Goal: Task Accomplishment & Management: Manage account settings

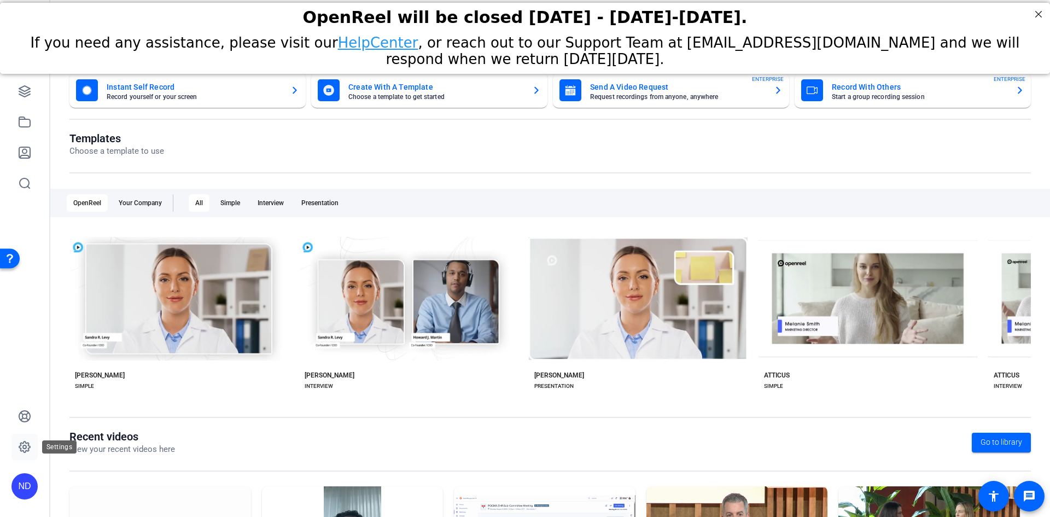
click at [25, 446] on icon at bounding box center [24, 446] width 3 height 3
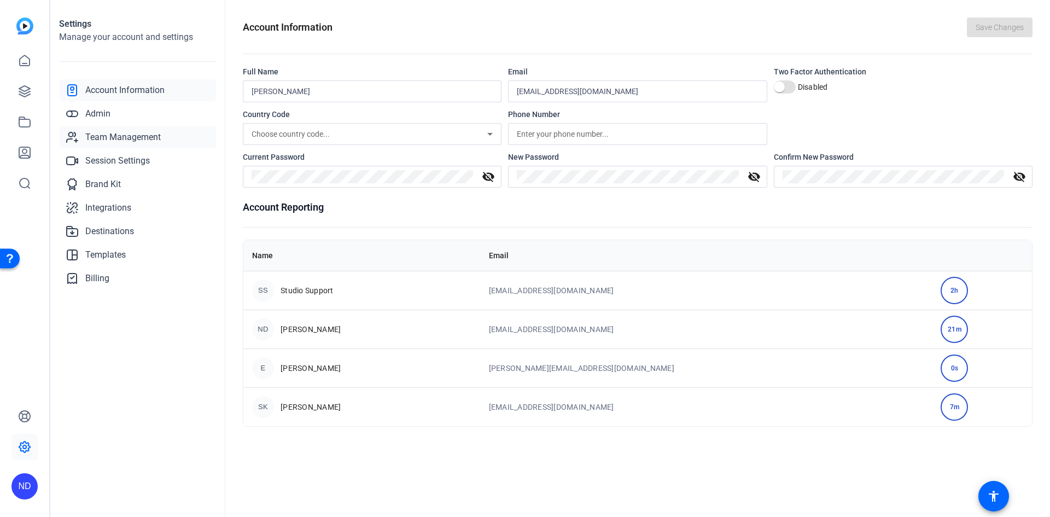
click at [104, 133] on span "Team Management" at bounding box center [122, 137] width 75 height 13
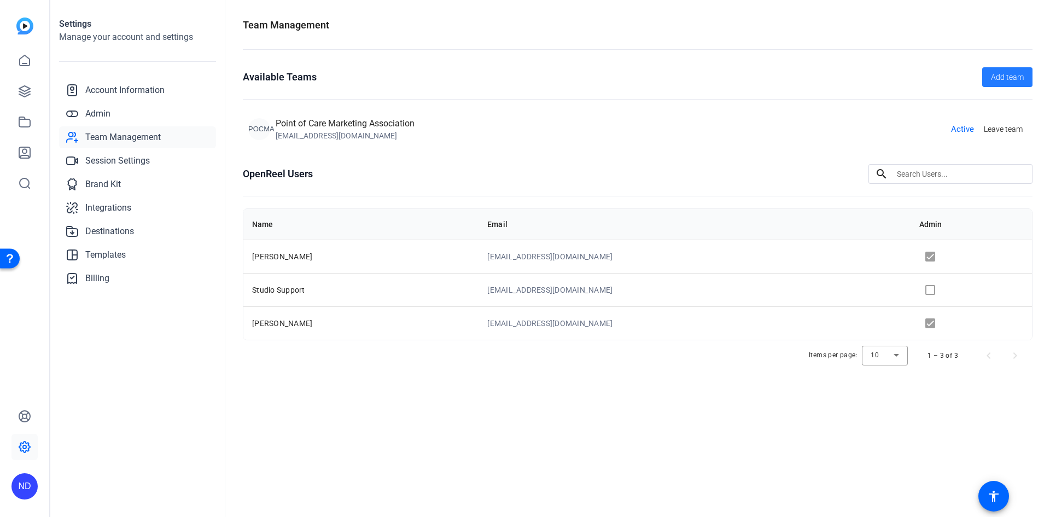
click at [1014, 72] on span "Add team" at bounding box center [1007, 77] width 33 height 11
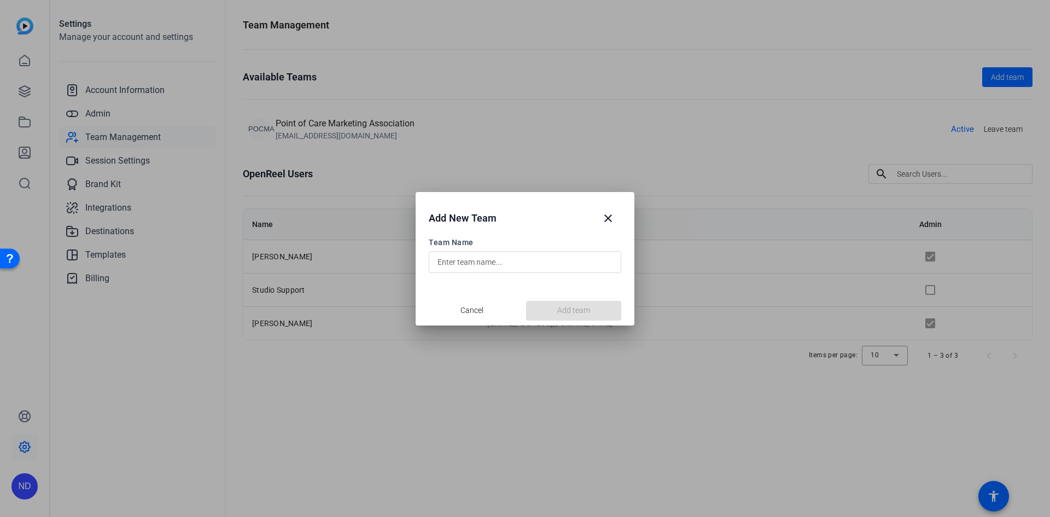
click at [529, 260] on input "text" at bounding box center [525, 261] width 175 height 13
click at [613, 212] on mat-icon "close" at bounding box center [608, 218] width 13 height 13
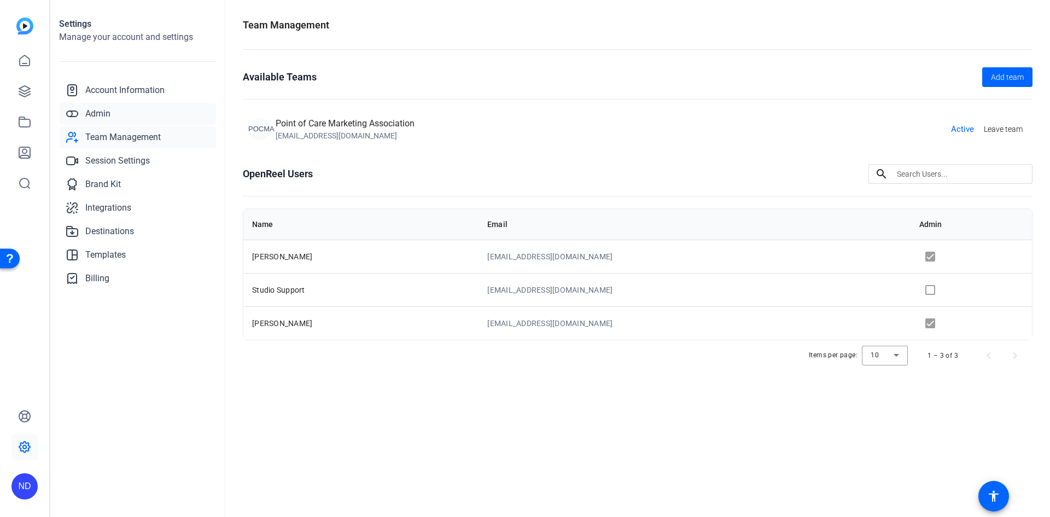
click at [96, 111] on span "Admin" at bounding box center [97, 113] width 25 height 13
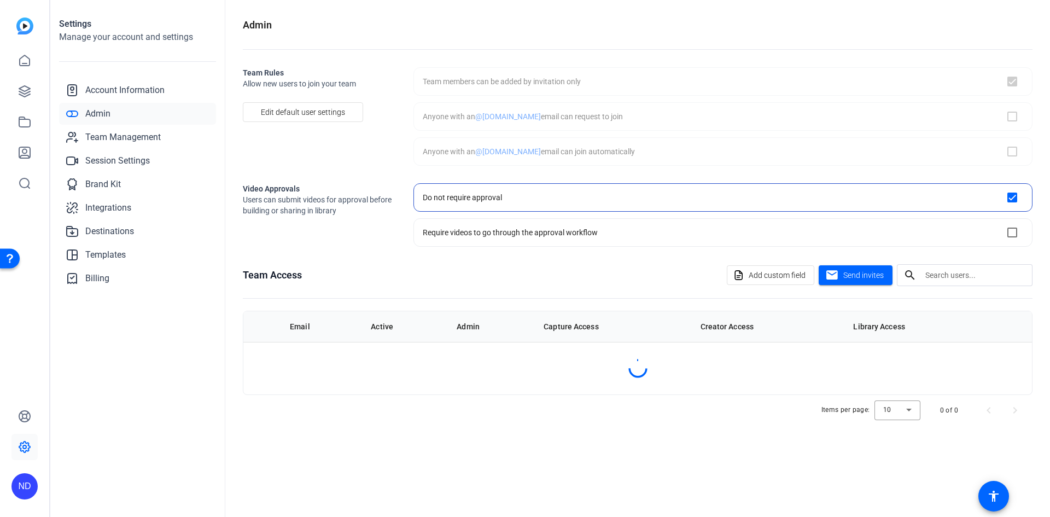
checkbox input "true"
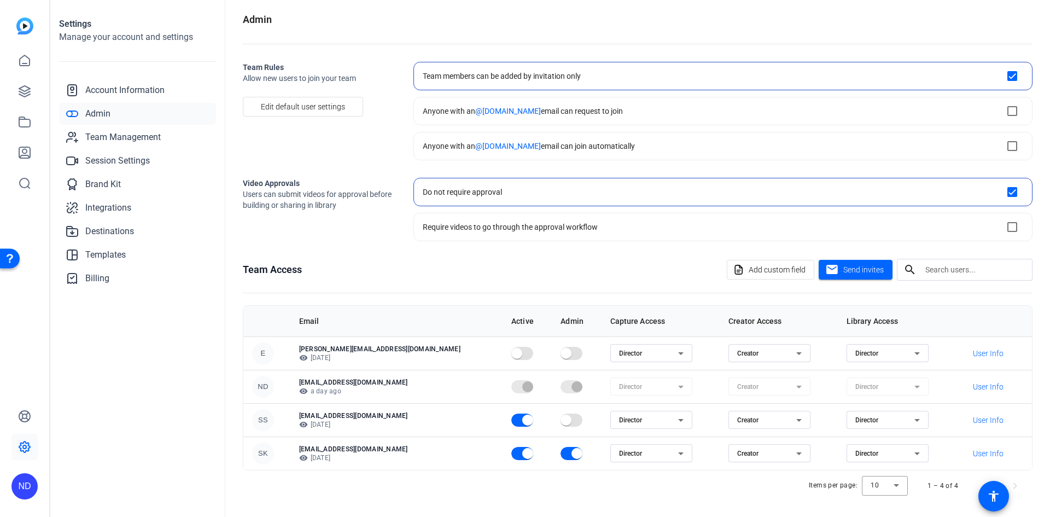
scroll to position [7, 0]
click at [854, 267] on span "Send invites" at bounding box center [863, 268] width 40 height 11
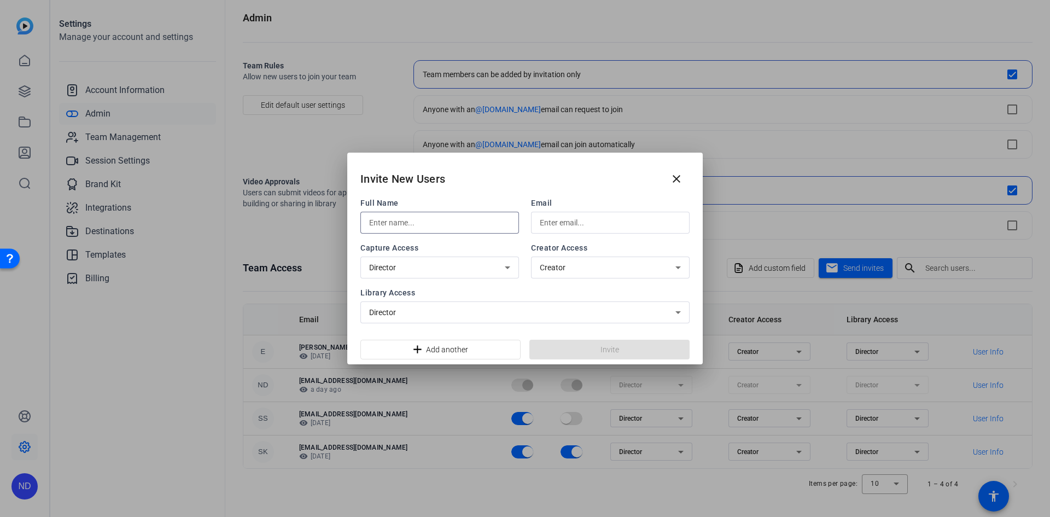
click at [403, 225] on input "text" at bounding box center [439, 222] width 141 height 13
type input "[PERSON_NAME] Sim-[PERSON_NAME]"
type input "n"
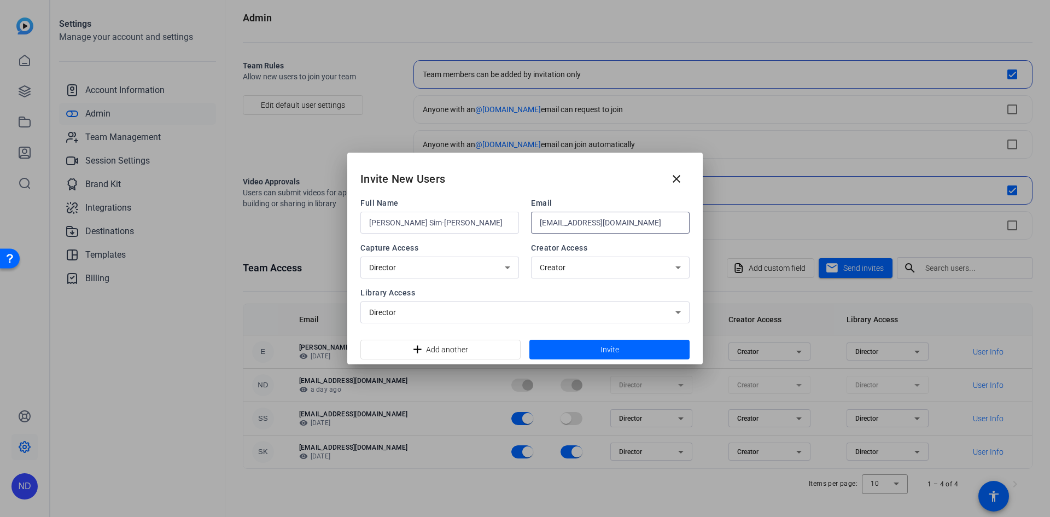
type input "[EMAIL_ADDRESS][DOMAIN_NAME]"
click at [511, 267] on icon at bounding box center [507, 267] width 13 height 13
click at [511, 267] on div at bounding box center [525, 258] width 1050 height 517
click at [558, 265] on span "Creator" at bounding box center [553, 267] width 26 height 9
click at [558, 265] on div at bounding box center [525, 258] width 1050 height 517
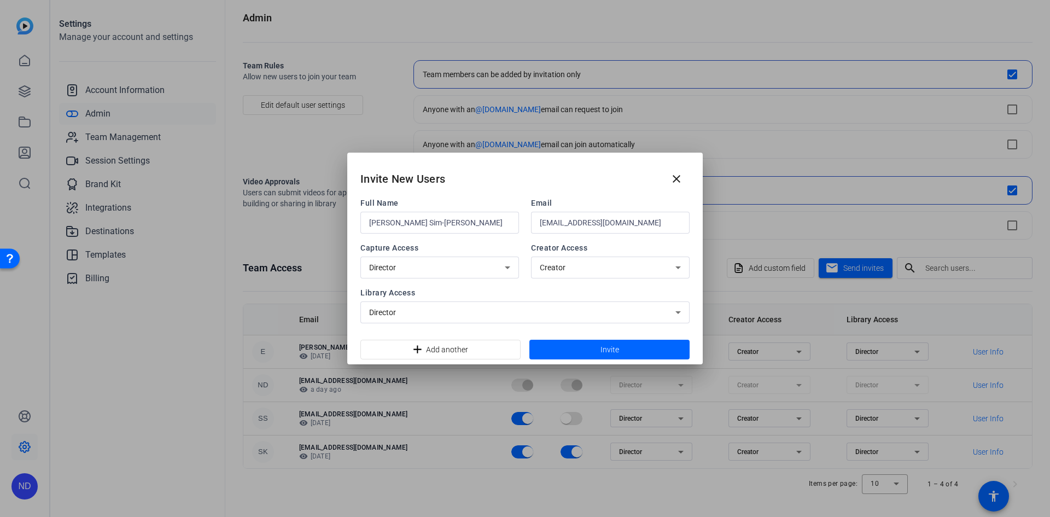
click at [468, 310] on div "Director" at bounding box center [522, 312] width 306 height 13
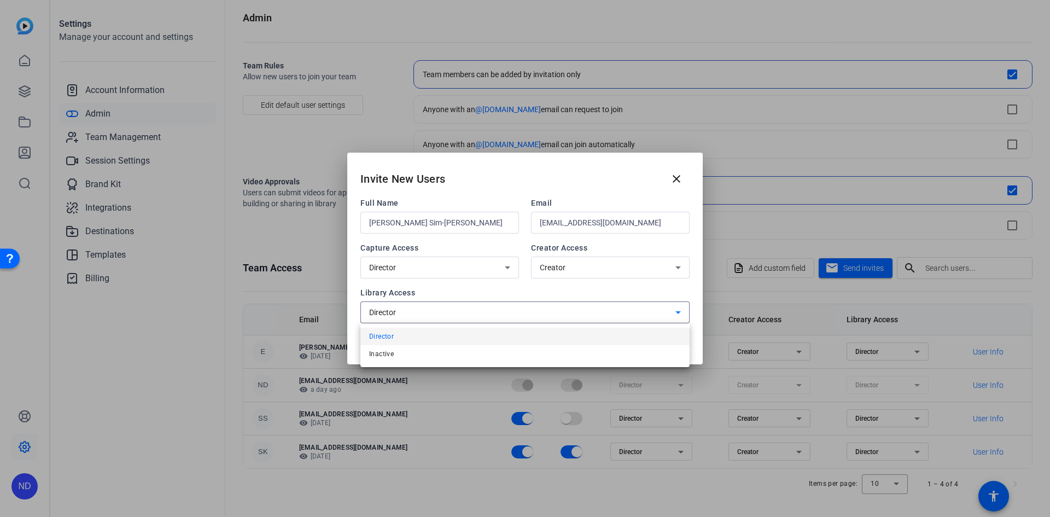
click at [464, 315] on div at bounding box center [525, 258] width 1050 height 517
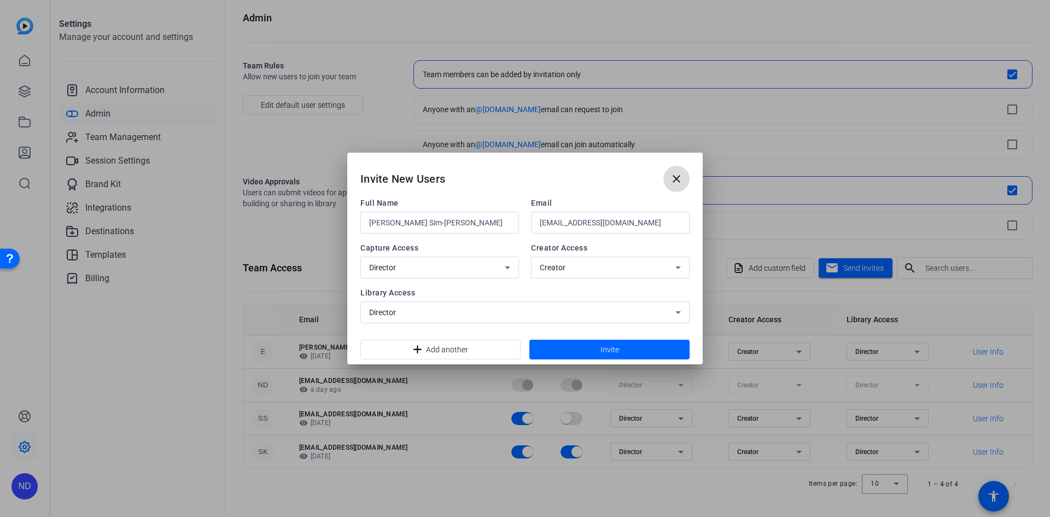
click at [679, 176] on mat-icon "close" at bounding box center [676, 178] width 13 height 13
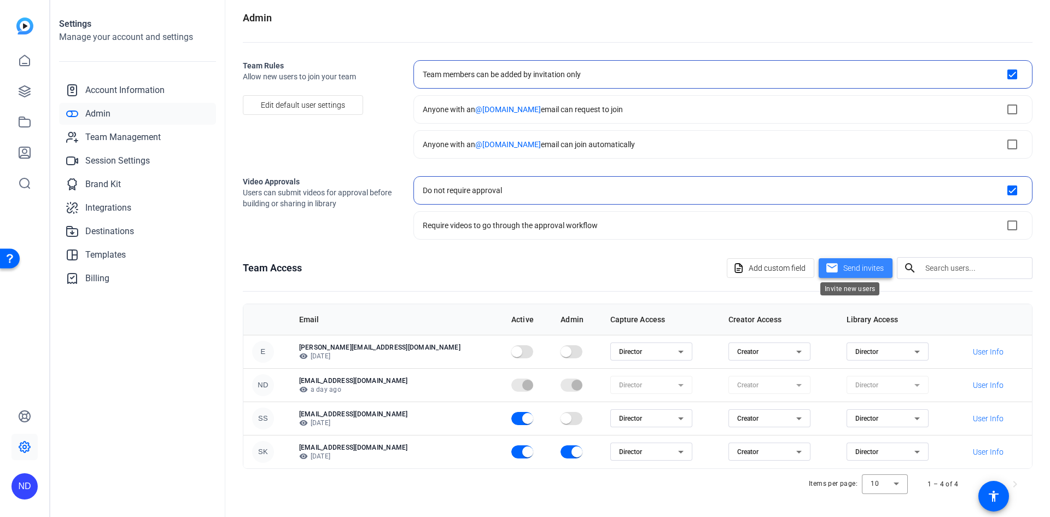
click at [859, 265] on span "Send invites" at bounding box center [863, 268] width 40 height 11
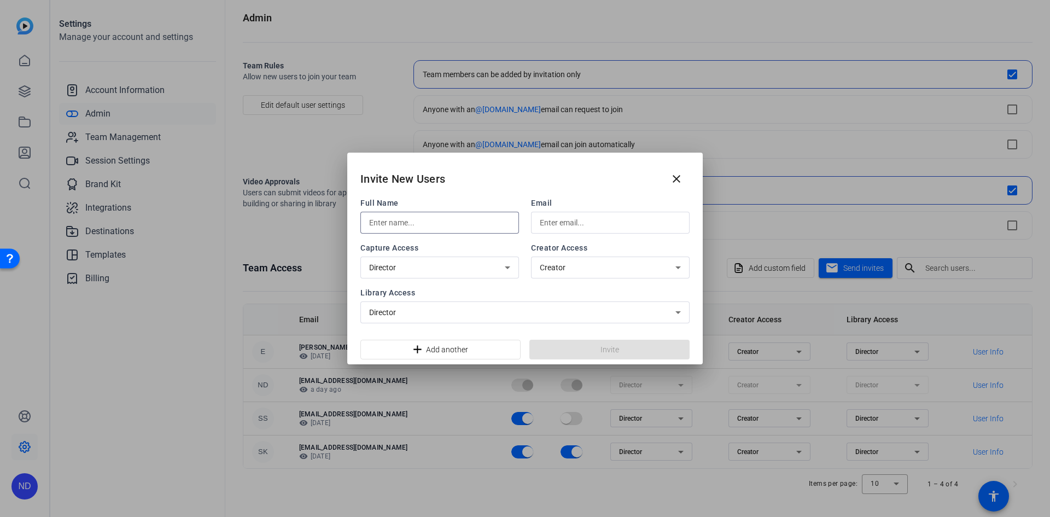
click at [433, 220] on input "text" at bounding box center [439, 222] width 141 height 13
type input "[PERSON_NAME] Sim-[PERSON_NAME]"
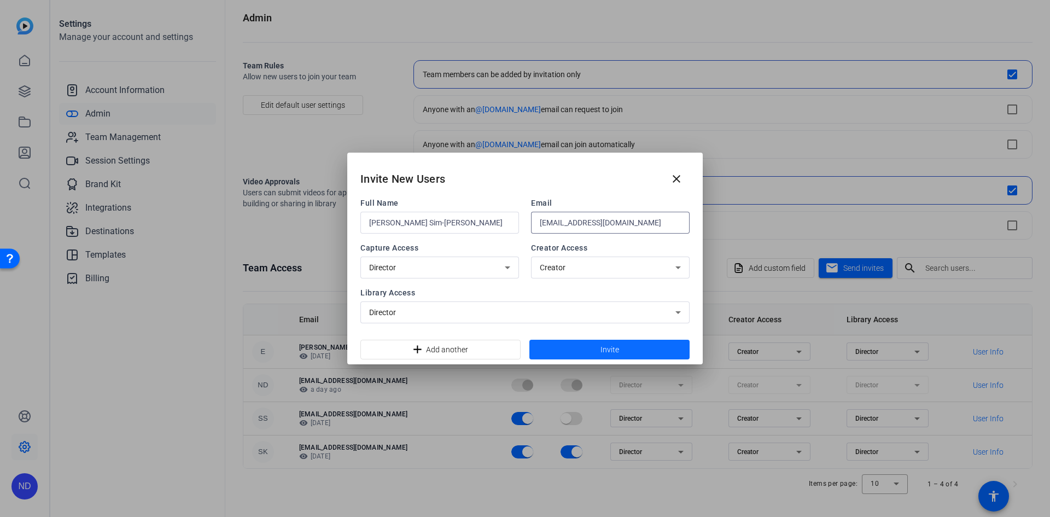
type input "[EMAIL_ADDRESS][DOMAIN_NAME]"
click at [580, 347] on span at bounding box center [609, 349] width 160 height 26
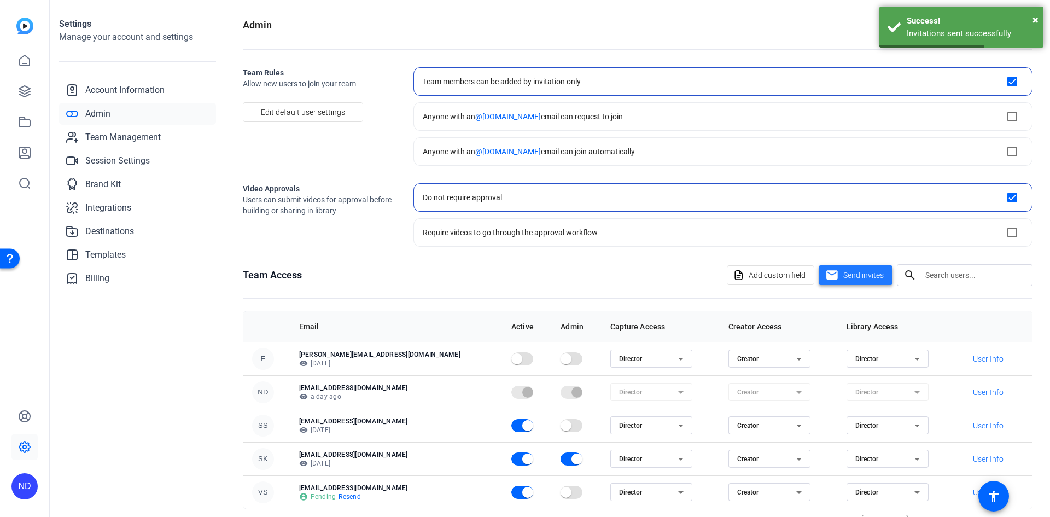
scroll to position [40, 0]
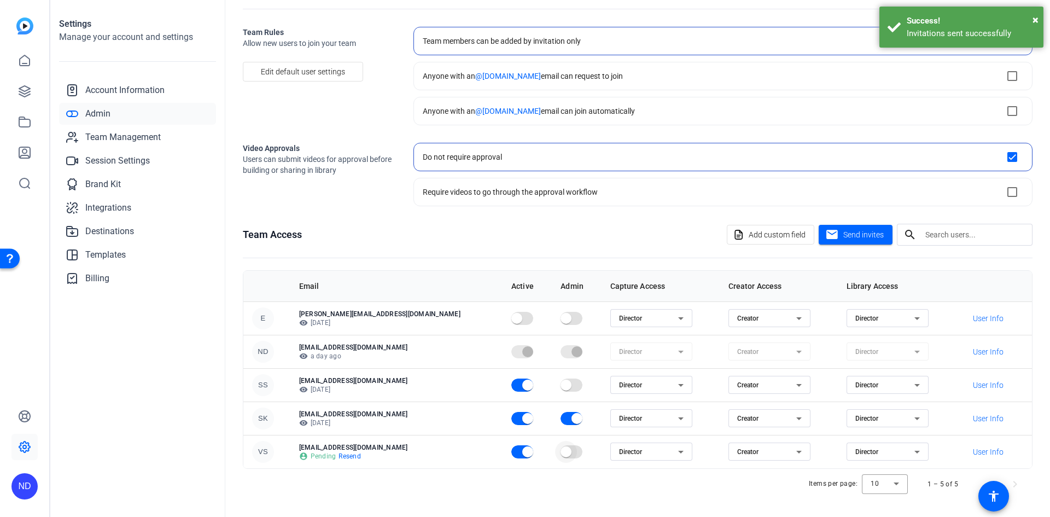
click at [555, 452] on span "button" at bounding box center [566, 452] width 22 height 22
